Goal: Task Accomplishment & Management: Use online tool/utility

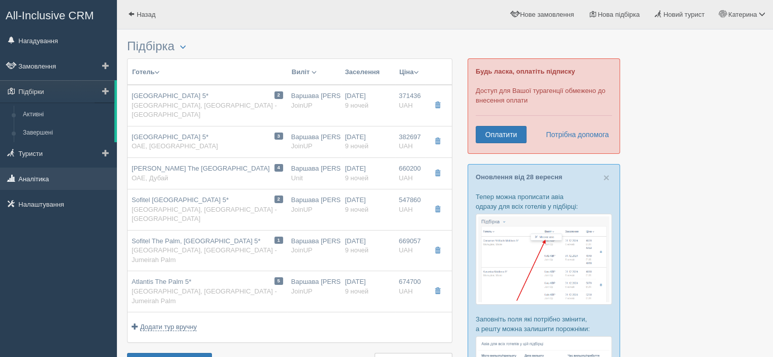
click at [61, 176] on link "Аналітика" at bounding box center [58, 179] width 117 height 22
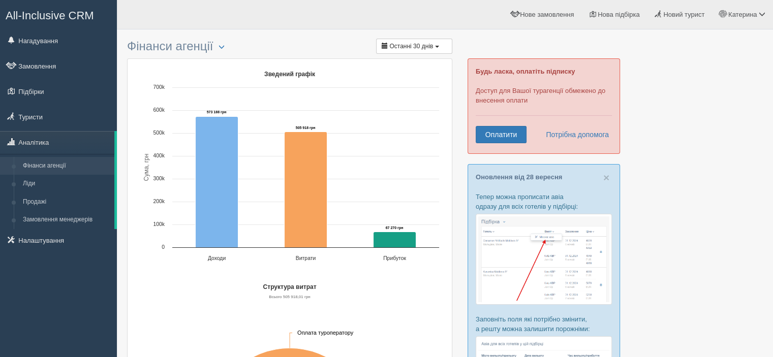
drag, startPoint x: 0, startPoint y: 0, endPoint x: 640, endPoint y: 126, distance: 652.1
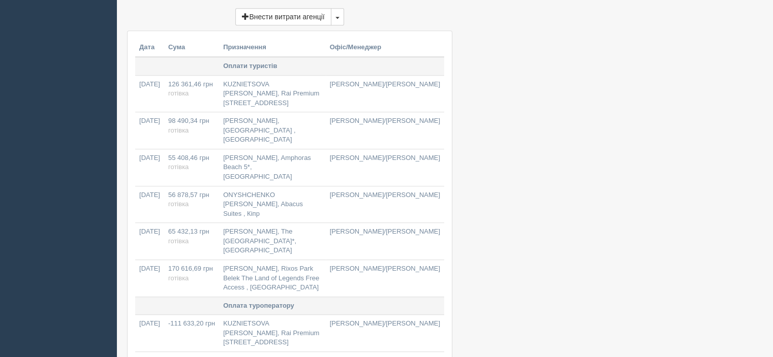
scroll to position [559, 0]
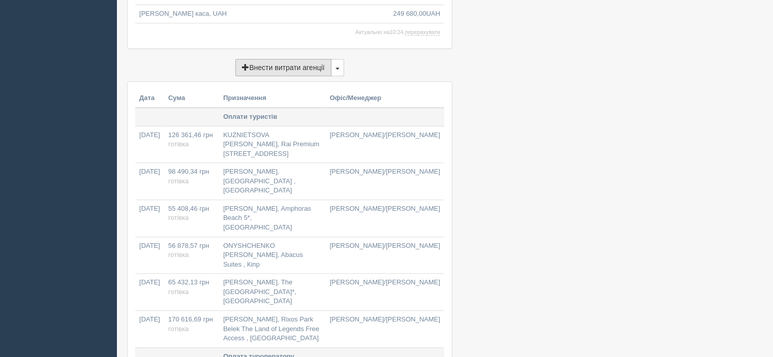
click at [306, 70] on button "Внести витрати агенції" at bounding box center [283, 67] width 96 height 17
type input "[DATE]"
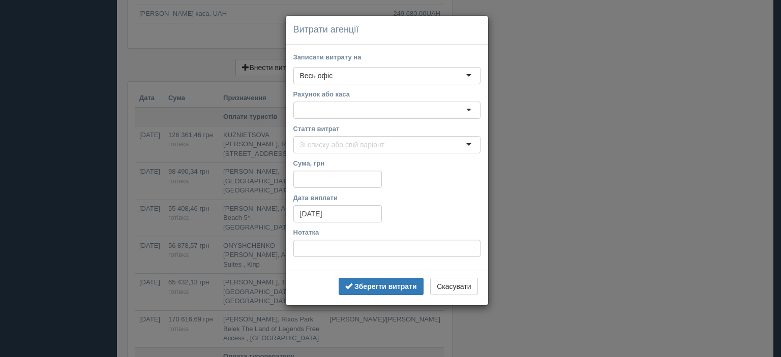
click at [337, 73] on div "Весь офіс" at bounding box center [386, 75] width 187 height 17
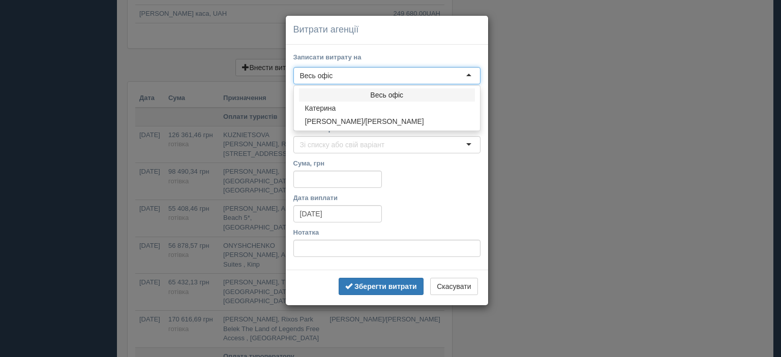
click at [337, 73] on div "Весь офіс" at bounding box center [386, 75] width 187 height 17
click at [447, 49] on div "Записати витрату на ФОП [PERSON_NAME], [STREET_ADDRESS] ФОП [PERSON_NAME], [STR…" at bounding box center [387, 158] width 202 height 226
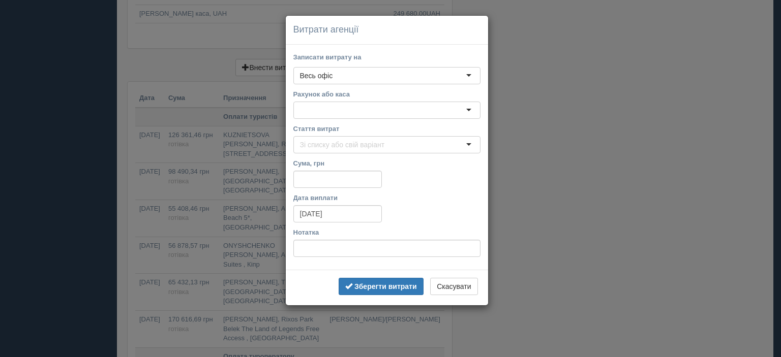
click at [384, 108] on div at bounding box center [386, 110] width 187 height 17
click at [386, 99] on div "Рахунок або каса Банківський рахунок, UAH Готівкова каса, UAH" at bounding box center [386, 103] width 187 height 29
click at [366, 143] on input "Стаття витрат" at bounding box center [344, 145] width 89 height 10
click at [358, 133] on label "Стаття витрат" at bounding box center [386, 129] width 187 height 10
click at [358, 140] on input "Стаття витрат" at bounding box center [344, 145] width 89 height 10
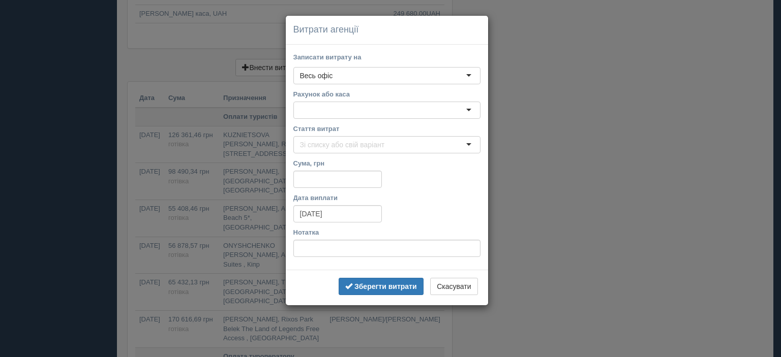
click at [359, 129] on label "Стаття витрат" at bounding box center [386, 129] width 187 height 10
click at [359, 140] on input "Стаття витрат" at bounding box center [344, 145] width 89 height 10
click at [372, 121] on div "Записати витрату на ФОП Зуб В.С., Харків, Лисаветенська 1 ФОП Зуб В.С., Харків,…" at bounding box center [387, 158] width 202 height 226
click at [443, 292] on button "Скасувати" at bounding box center [453, 286] width 47 height 17
